Goal: Task Accomplishment & Management: Manage account settings

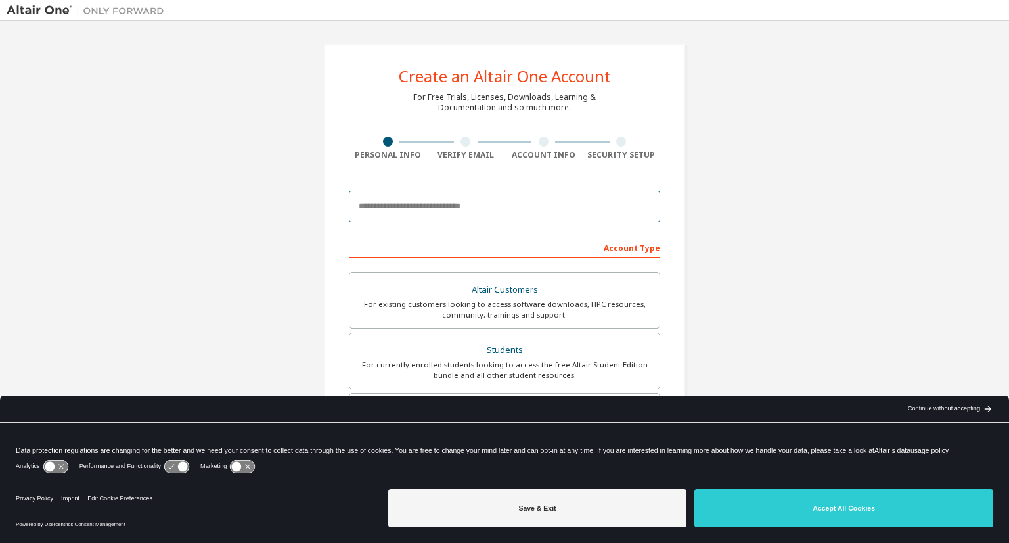
click at [428, 204] on input "email" at bounding box center [504, 207] width 311 height 32
click at [468, 203] on input "**********" at bounding box center [504, 207] width 311 height 32
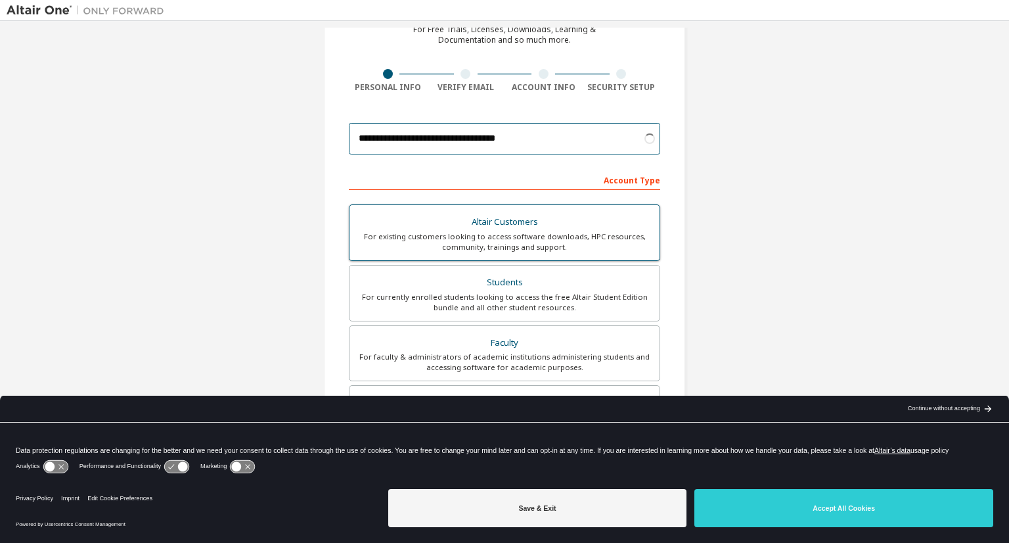
scroll to position [131, 0]
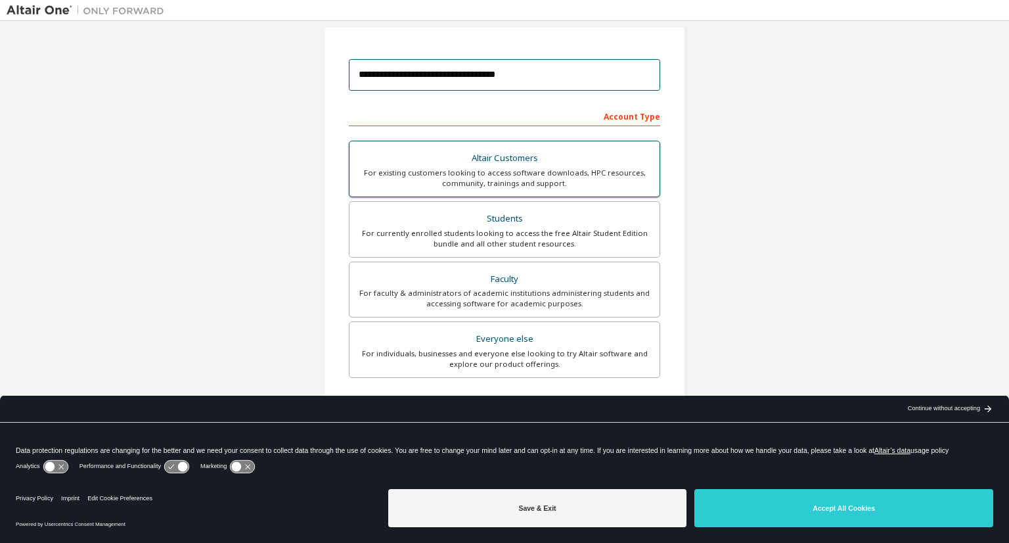
type input "**********"
click at [471, 156] on div "Altair Customers" at bounding box center [504, 158] width 294 height 18
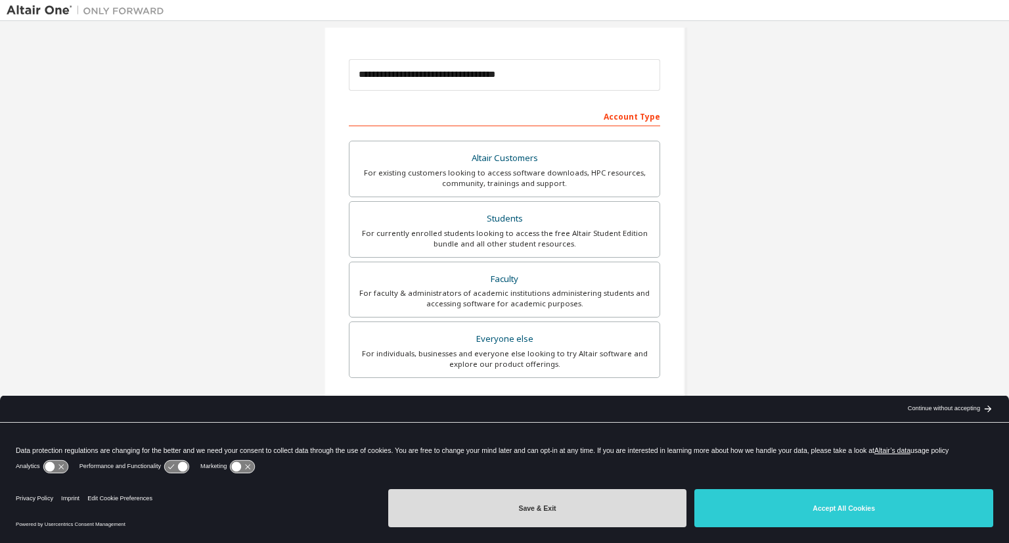
click at [574, 513] on button "Save & Exit" at bounding box center [537, 508] width 299 height 38
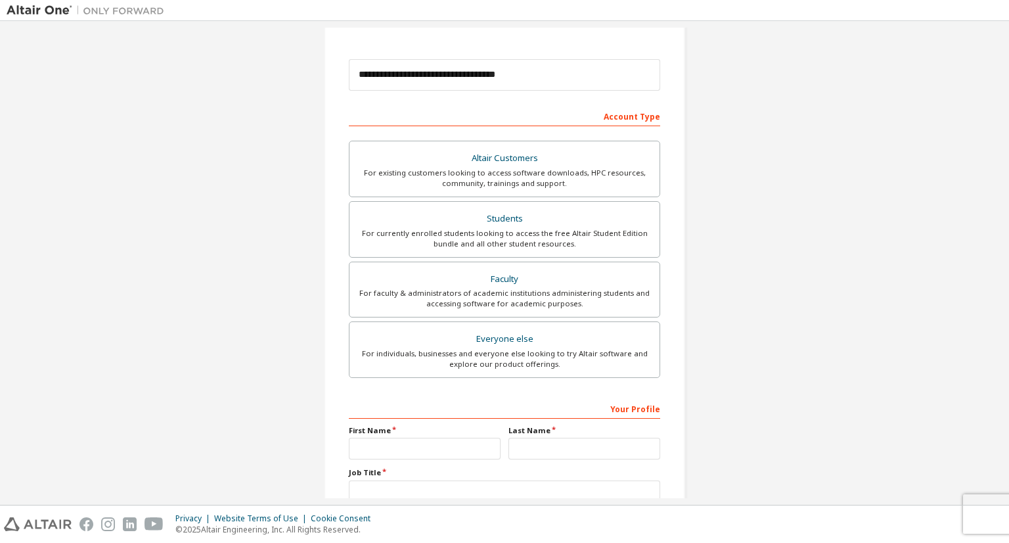
scroll to position [223, 0]
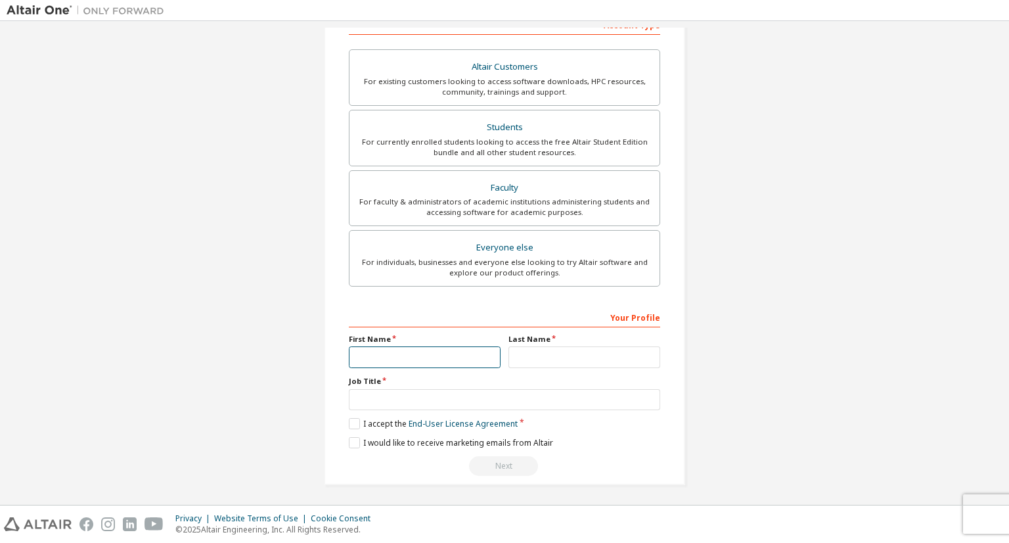
click at [378, 355] on input "text" at bounding box center [425, 357] width 152 height 22
type input "******"
click at [514, 351] on input "text" at bounding box center [584, 357] width 152 height 22
type input "********"
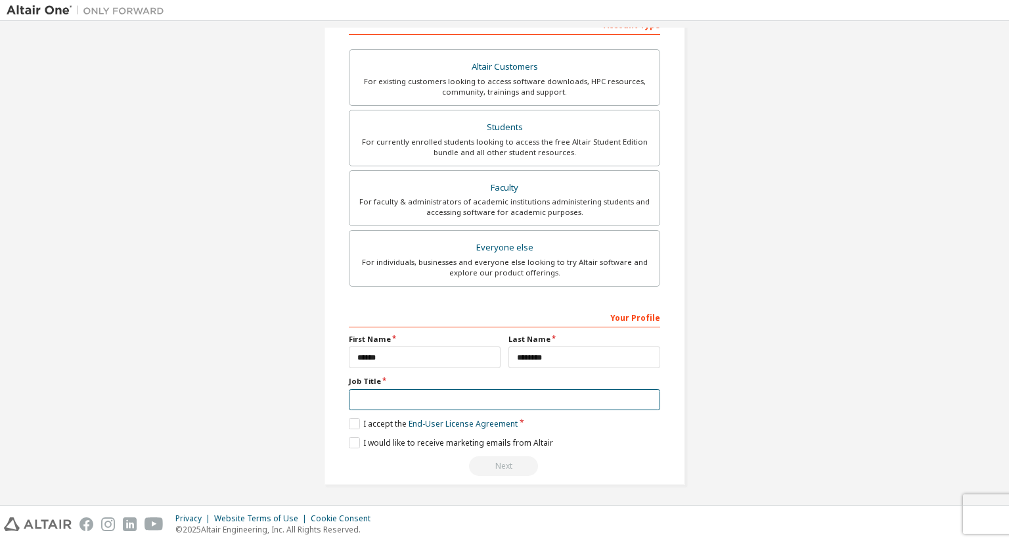
click at [455, 395] on input "text" at bounding box center [504, 400] width 311 height 22
type input "*"
click at [352, 419] on label "I accept the End-User License Agreement" at bounding box center [433, 423] width 169 height 11
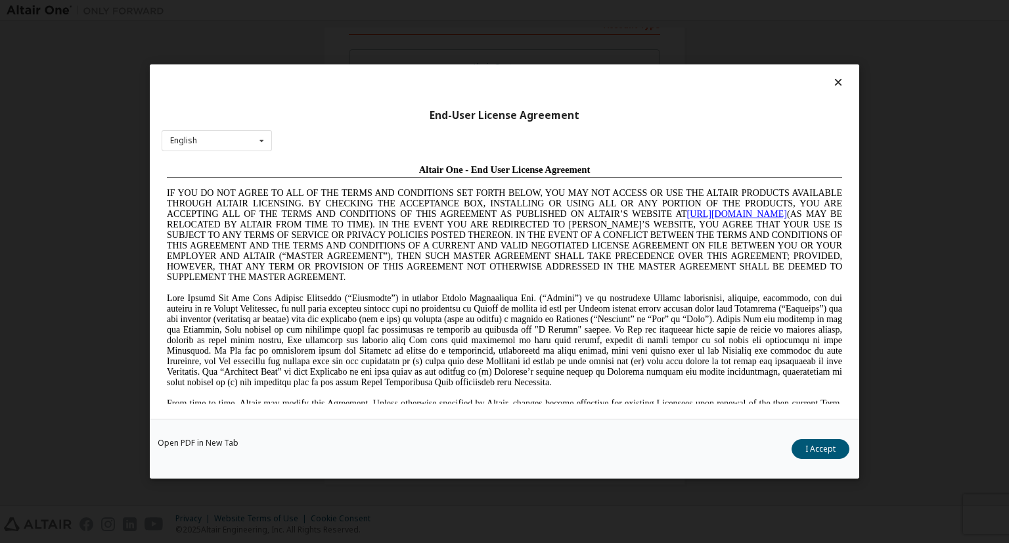
scroll to position [0, 0]
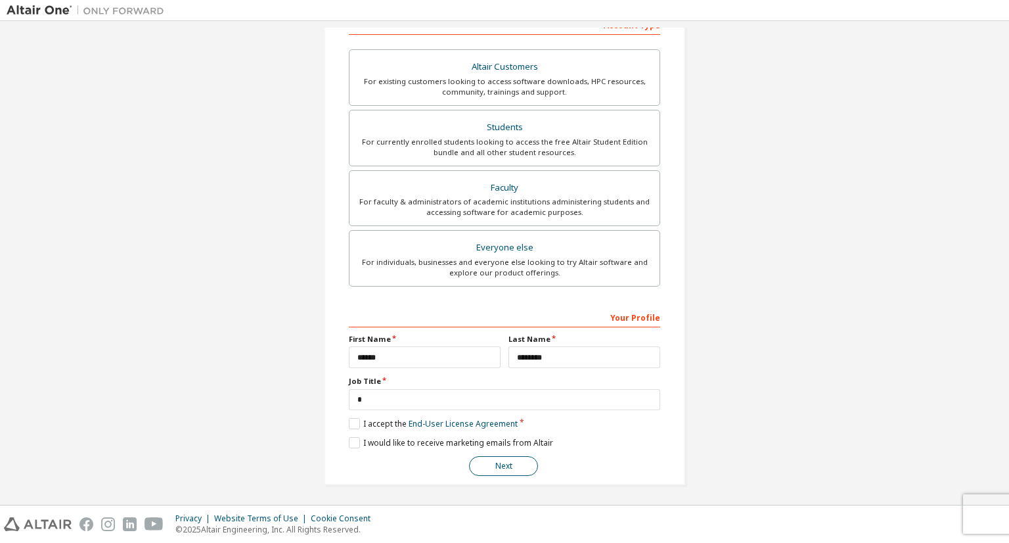
click at [496, 464] on button "Next" at bounding box center [503, 466] width 69 height 20
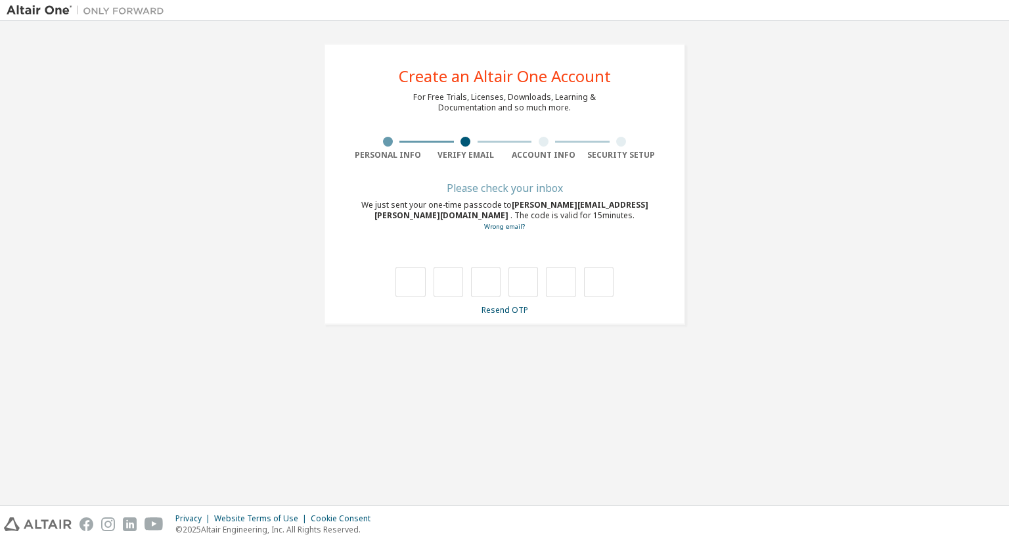
type input "*"
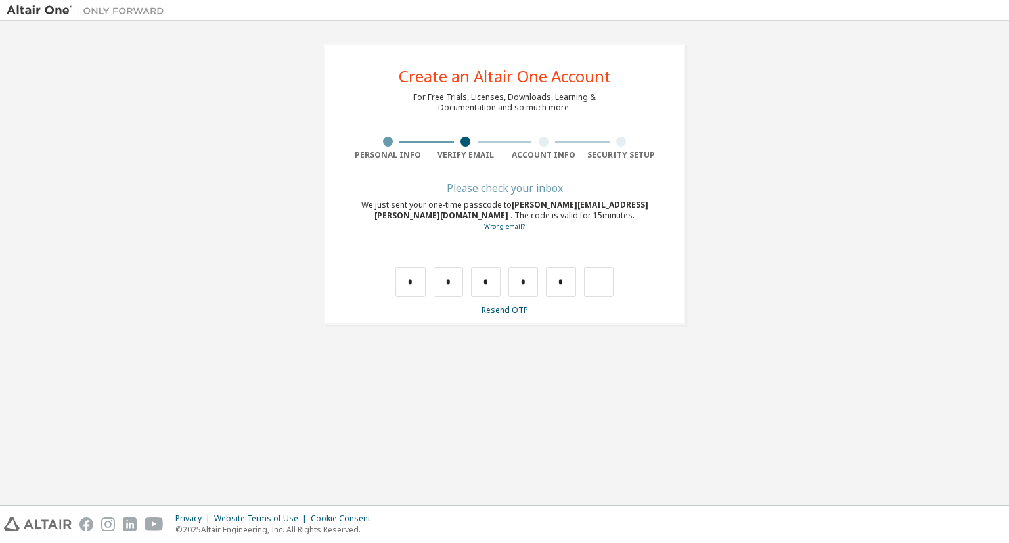
type input "*"
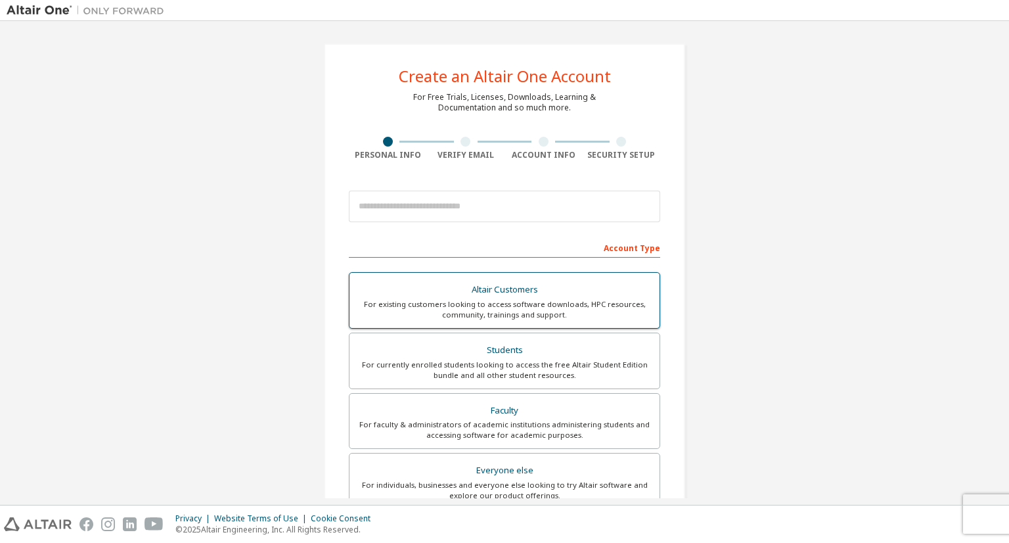
click at [464, 303] on div "For existing customers looking to access software downloads, HPC resources, com…" at bounding box center [504, 309] width 294 height 21
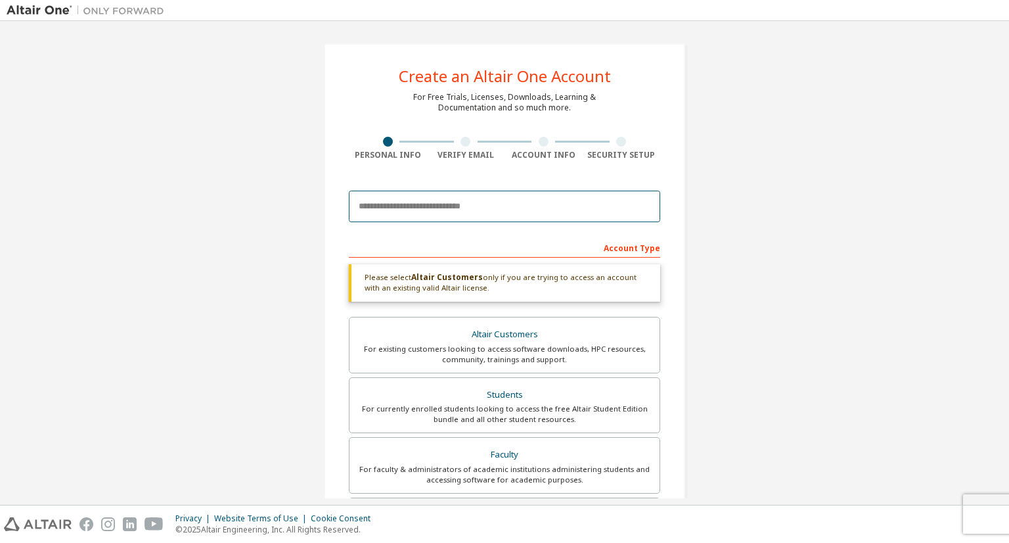
click at [423, 211] on input "email" at bounding box center [504, 207] width 311 height 32
type input "**********"
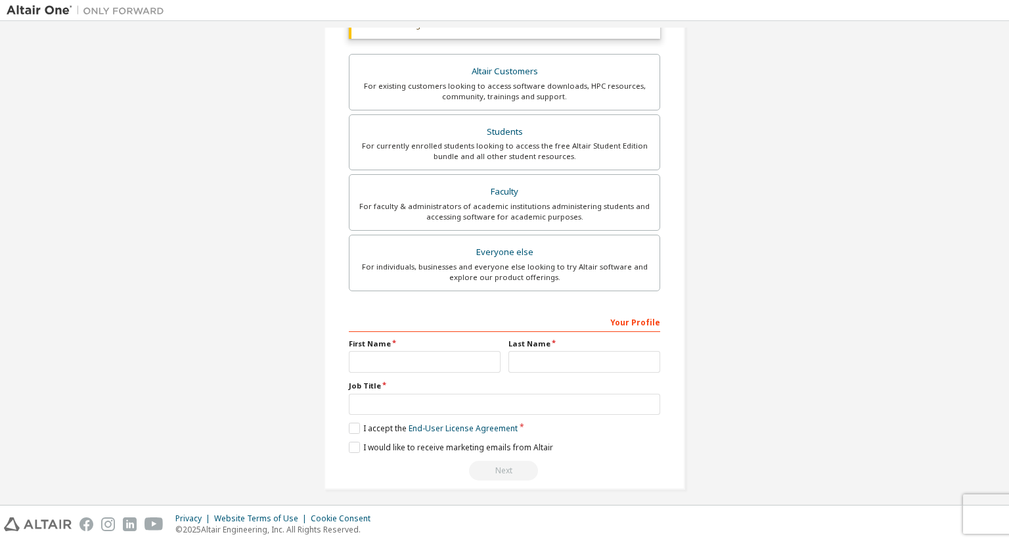
scroll to position [264, 0]
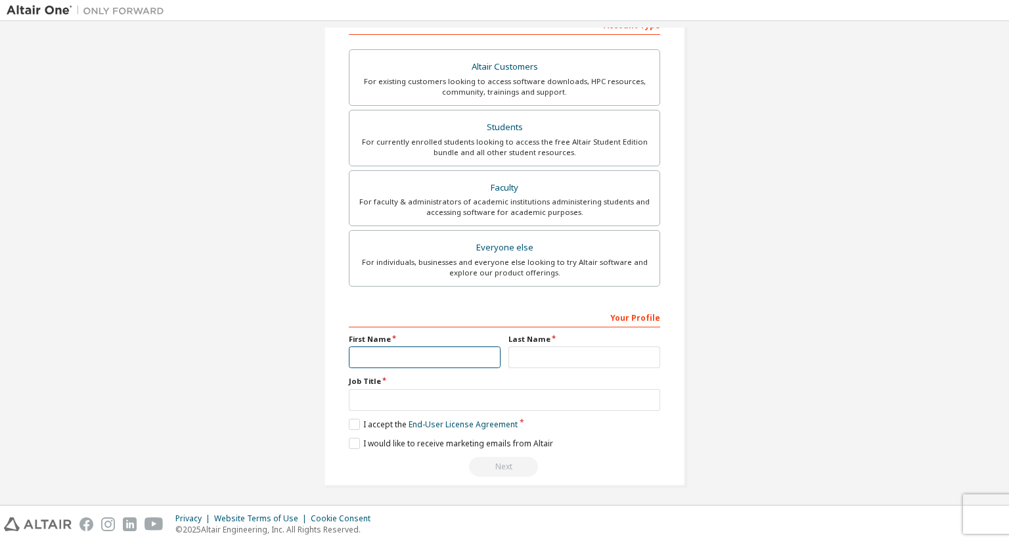
click at [428, 353] on input "text" at bounding box center [425, 357] width 152 height 22
type input "******"
click at [539, 355] on input "text" at bounding box center [584, 357] width 152 height 22
type input "********"
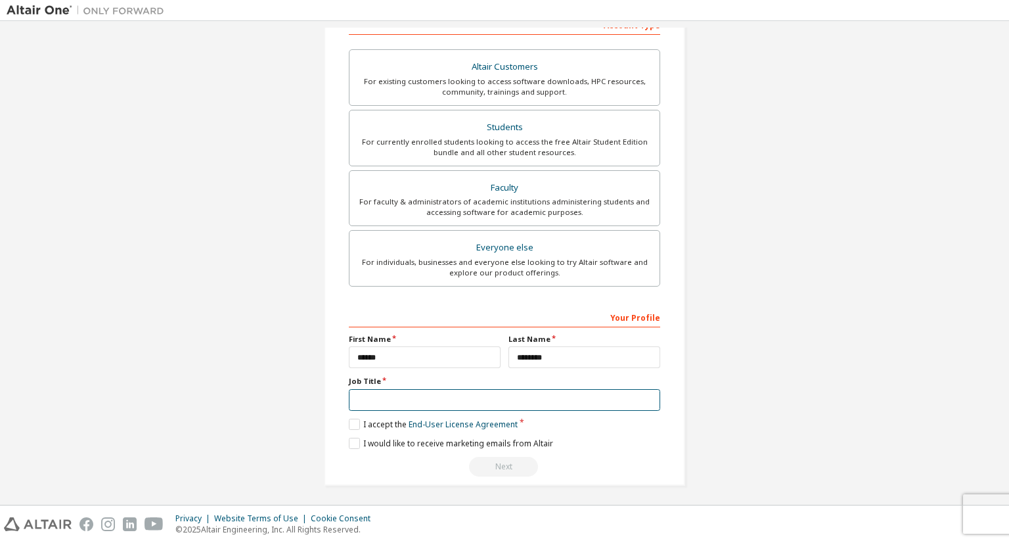
click at [449, 404] on input "text" at bounding box center [504, 400] width 311 height 22
type input "*"
click at [352, 418] on label "I accept the End-User License Agreement" at bounding box center [433, 423] width 169 height 11
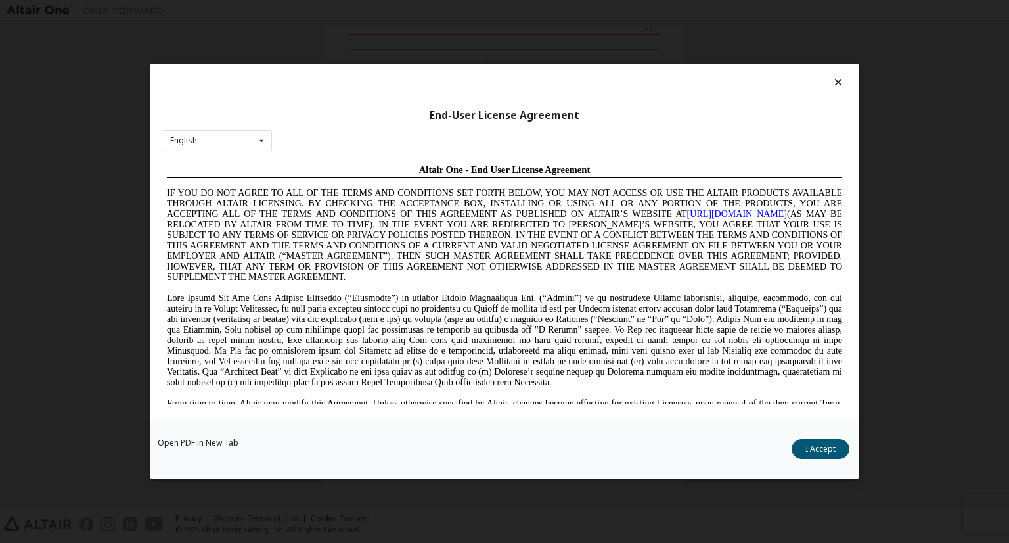
scroll to position [0, 0]
click at [802, 447] on button "I Accept" at bounding box center [821, 449] width 58 height 20
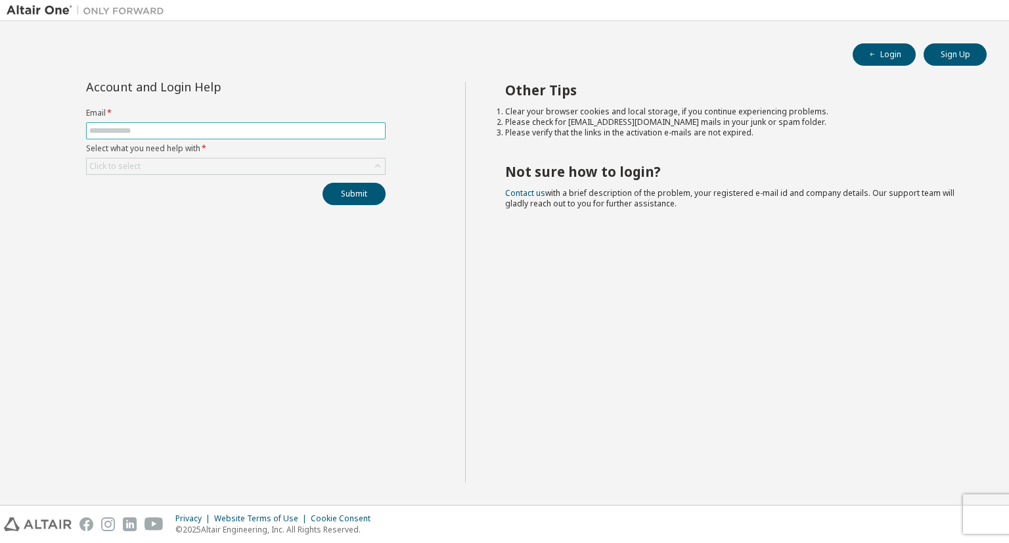
click at [243, 132] on input "text" at bounding box center [235, 130] width 293 height 11
type input "**********"
click at [231, 162] on div "Click to select" at bounding box center [236, 166] width 298 height 16
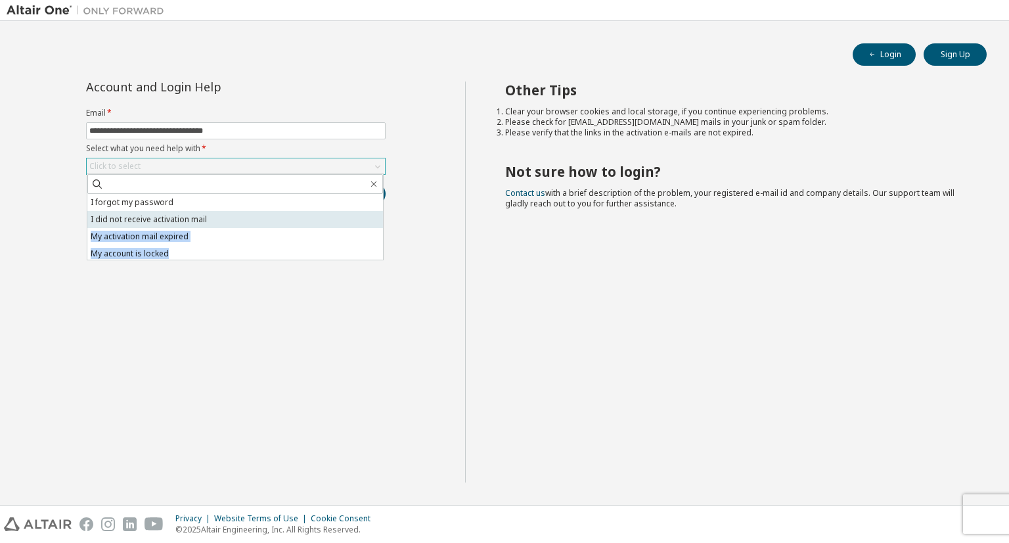
drag, startPoint x: 213, startPoint y: 250, endPoint x: 223, endPoint y: 225, distance: 27.2
click at [223, 223] on ul "I forgot my password I did not receive activation mail My activation mail expir…" at bounding box center [235, 227] width 296 height 66
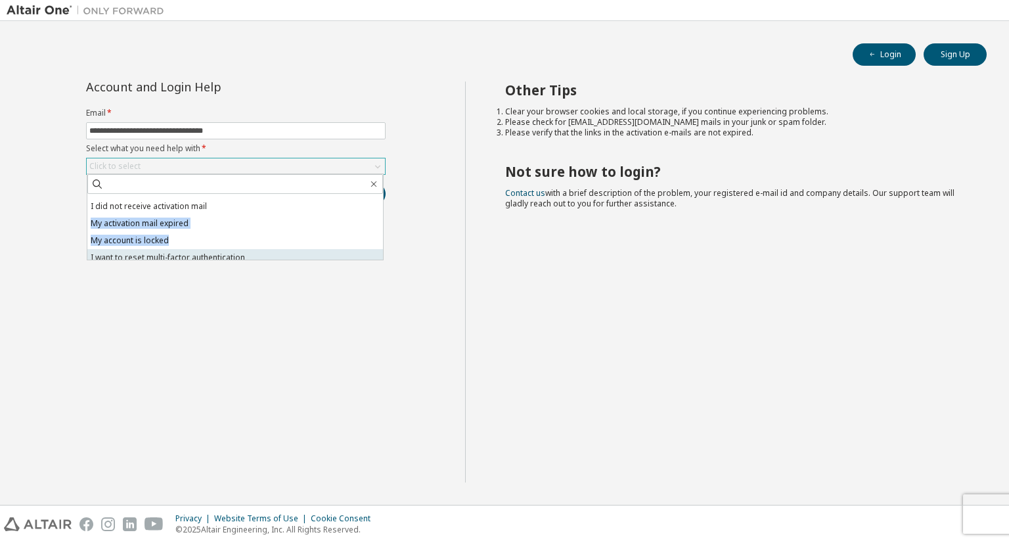
scroll to position [37, 0]
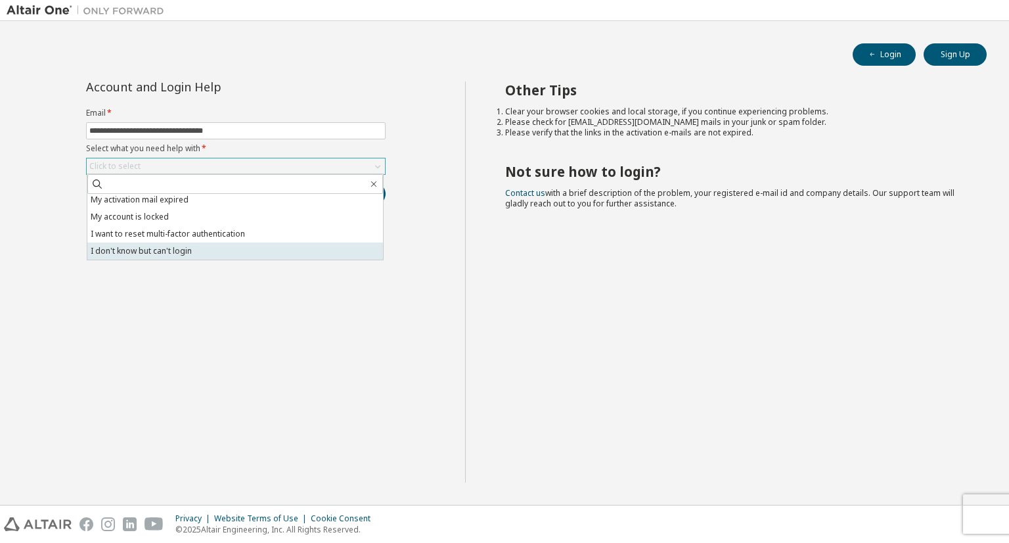
click at [276, 250] on li "I don't know but can't login" at bounding box center [235, 250] width 296 height 17
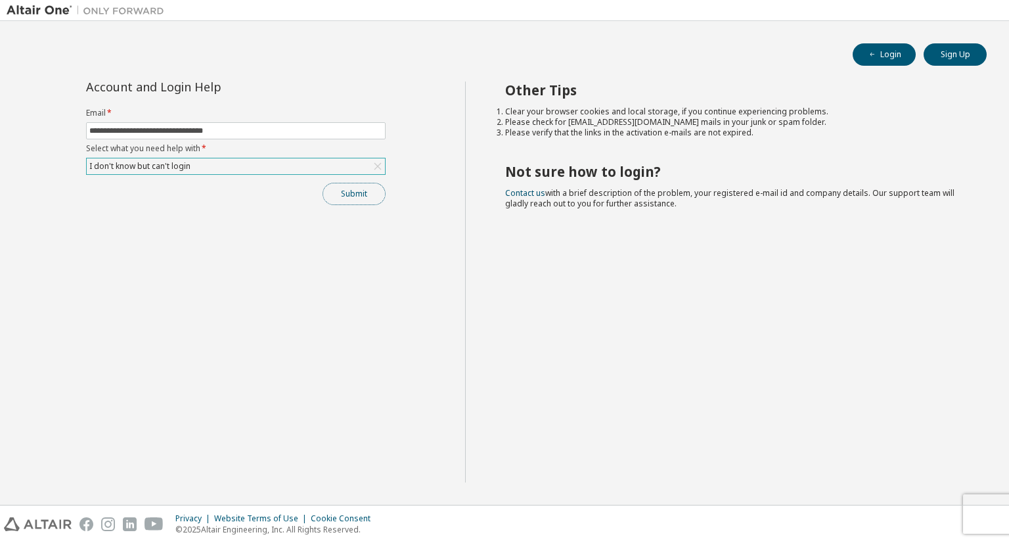
click at [360, 195] on button "Submit" at bounding box center [354, 194] width 63 height 22
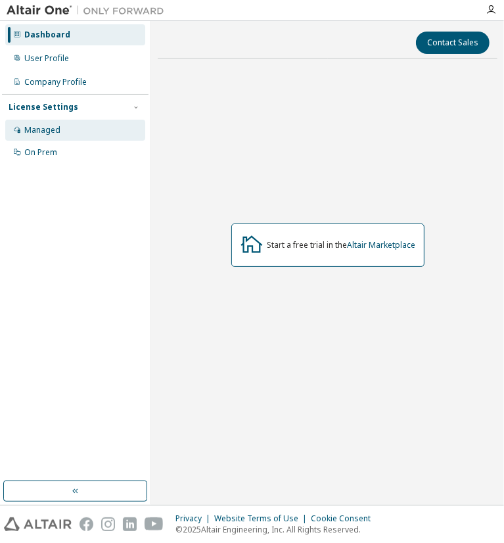
click at [36, 135] on div "Managed" at bounding box center [75, 130] width 140 height 21
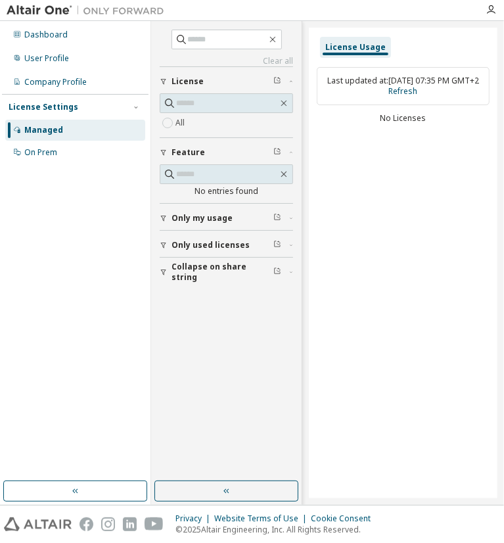
click at [163, 218] on icon "button" at bounding box center [163, 218] width 5 height 6
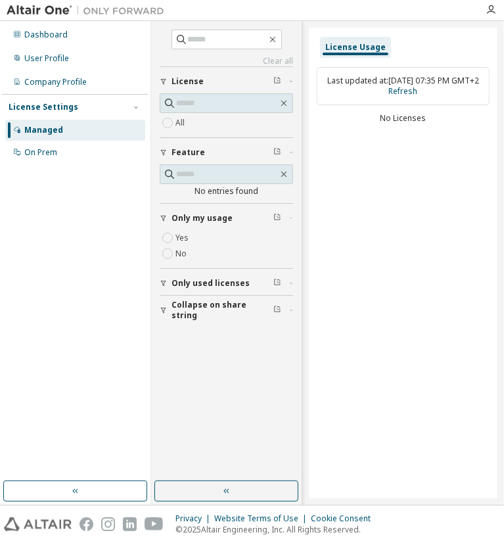
click at [195, 216] on span "Only my usage" at bounding box center [201, 218] width 61 height 11
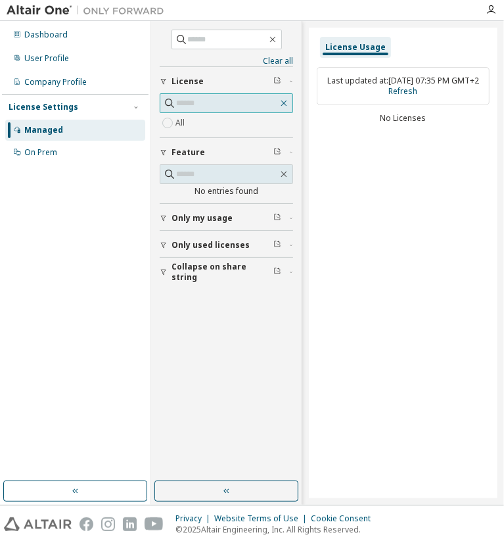
click at [283, 100] on icon "button" at bounding box center [284, 103] width 11 height 11
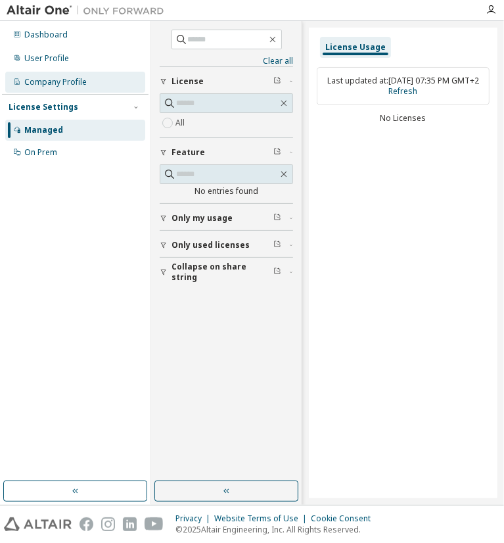
click at [45, 80] on div "Company Profile" at bounding box center [55, 82] width 62 height 11
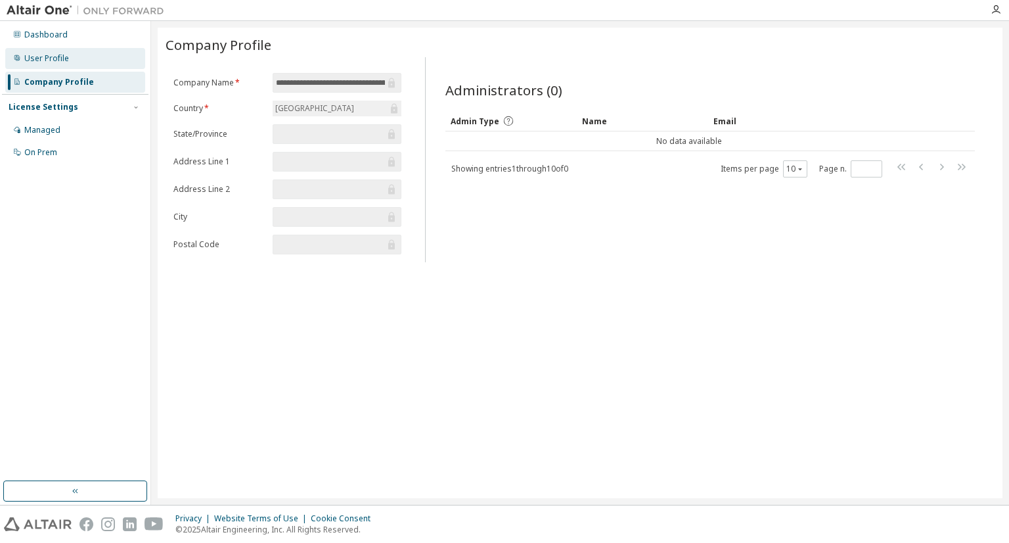
click at [66, 55] on div "User Profile" at bounding box center [46, 58] width 45 height 11
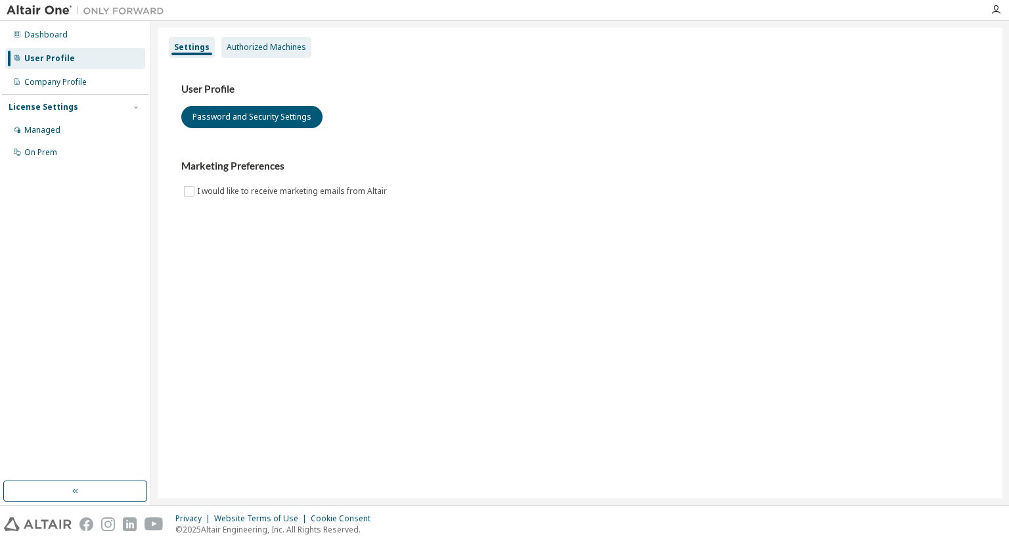
click at [245, 45] on div "Authorized Machines" at bounding box center [266, 47] width 79 height 11
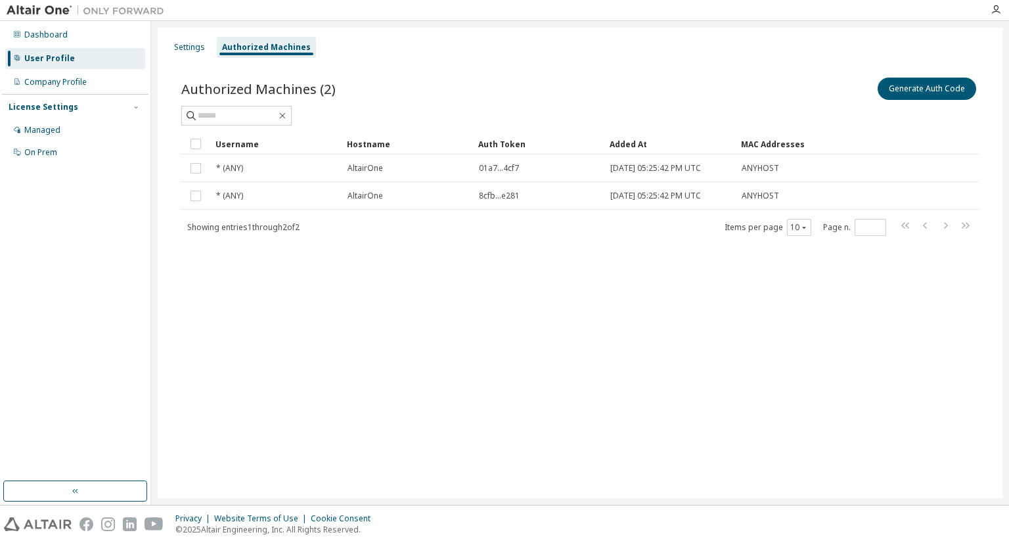
click at [176, 61] on div "Authorized Machines (2) Generate Auth Code Clear Load Save Save As Field Operat…" at bounding box center [580, 165] width 829 height 212
click at [196, 45] on div "Settings" at bounding box center [189, 47] width 31 height 11
